Goal: Task Accomplishment & Management: Manage account settings

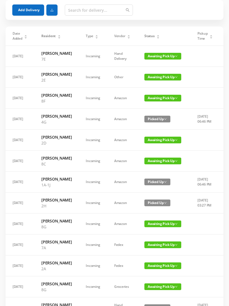
scroll to position [26, 0]
click at [162, 164] on span "Awaiting Pick Up" at bounding box center [162, 161] width 37 height 7
click at [160, 188] on link "Picked Up" at bounding box center [162, 189] width 36 height 9
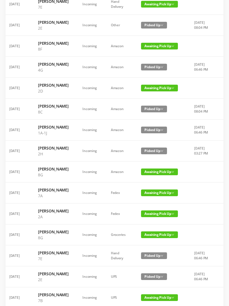
scroll to position [0, 0]
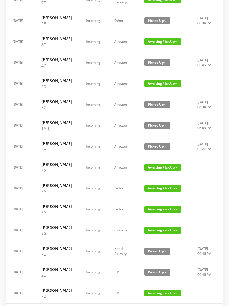
scroll to position [83, 0]
click at [160, 171] on span "Awaiting Pick Up" at bounding box center [162, 167] width 37 height 7
click at [161, 206] on link "Picked Up" at bounding box center [162, 204] width 36 height 9
click at [163, 192] on span "Awaiting Pick Up" at bounding box center [162, 188] width 37 height 7
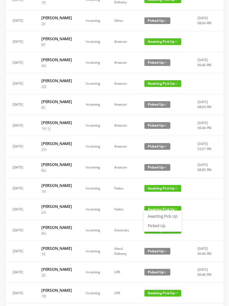
click at [161, 224] on link "Picked Up" at bounding box center [162, 225] width 36 height 9
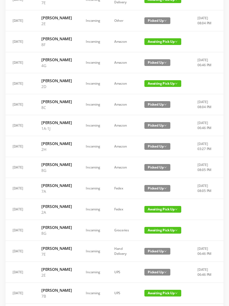
click at [163, 213] on span "Awaiting Pick Up" at bounding box center [162, 209] width 37 height 7
click at [161, 248] on link "Picked Up" at bounding box center [162, 246] width 36 height 9
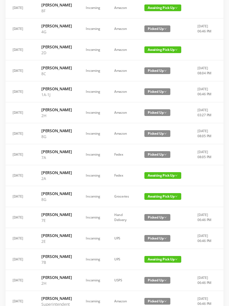
scroll to position [116, 0]
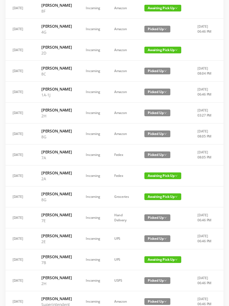
click at [163, 200] on span "Awaiting Pick Up" at bounding box center [162, 196] width 37 height 7
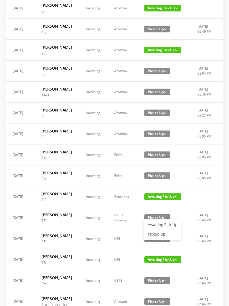
click at [160, 235] on link "Picked Up" at bounding box center [162, 234] width 36 height 9
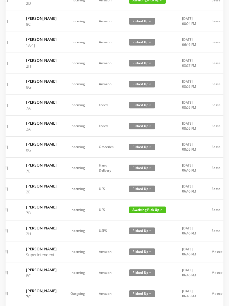
scroll to position [0, 16]
click at [154, 213] on span "Awaiting Pick Up" at bounding box center [147, 210] width 37 height 7
click at [149, 249] on link "Picked Up" at bounding box center [147, 250] width 36 height 9
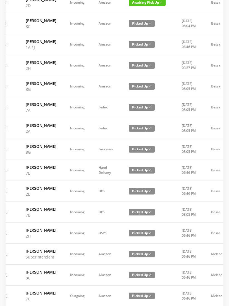
scroll to position [264, 0]
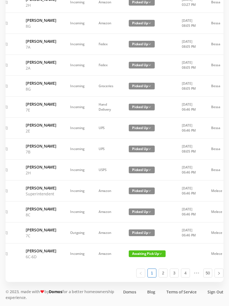
click at [146, 257] on span "Awaiting Pick Up" at bounding box center [147, 253] width 37 height 7
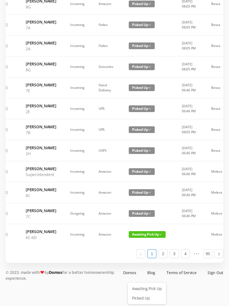
click at [143, 294] on link "Picked Up" at bounding box center [147, 298] width 36 height 9
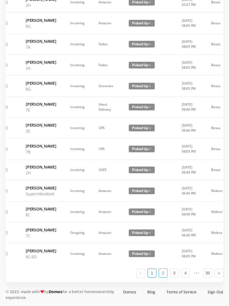
click at [165, 277] on link "2" at bounding box center [163, 273] width 8 height 8
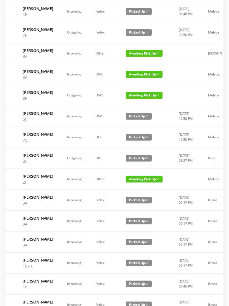
scroll to position [0, 18]
click at [142, 78] on span "Awaiting Pick Up" at bounding box center [144, 74] width 37 height 7
click at [140, 141] on link "Picked Up" at bounding box center [139, 141] width 36 height 9
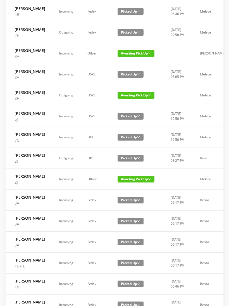
scroll to position [0, 27]
click at [137, 57] on span "Awaiting Pick Up" at bounding box center [135, 53] width 37 height 7
click at [130, 117] on link "Picked Up" at bounding box center [131, 117] width 36 height 9
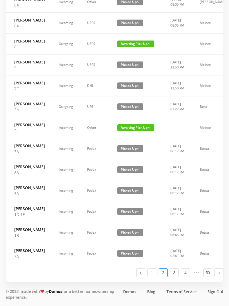
scroll to position [299, 0]
click at [177, 277] on link "3" at bounding box center [174, 273] width 8 height 8
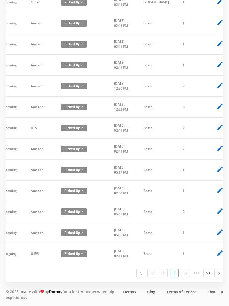
scroll to position [305, 0]
click at [187, 277] on link "4" at bounding box center [185, 273] width 8 height 8
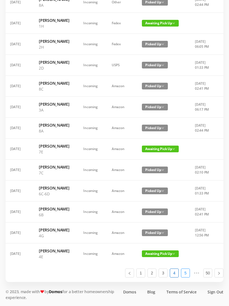
click at [187, 277] on link "5" at bounding box center [185, 273] width 8 height 8
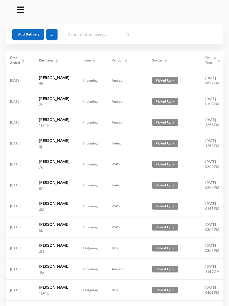
scroll to position [0, 0]
